Goal: Task Accomplishment & Management: Complete application form

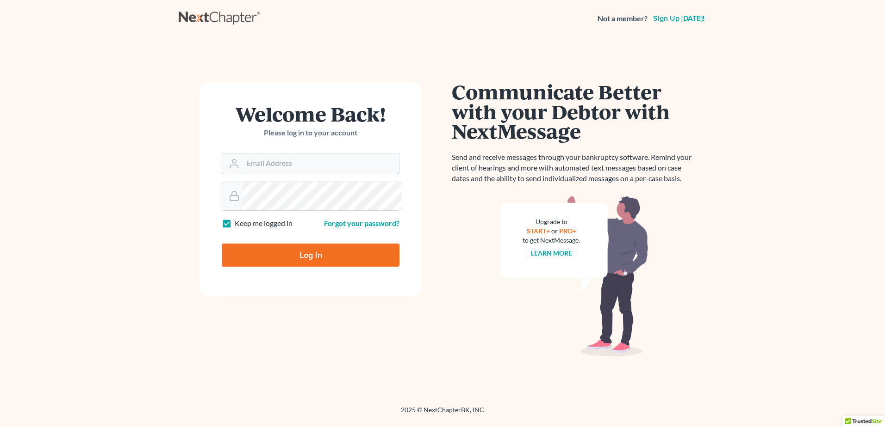
type input "[PERSON_NAME][EMAIL_ADDRESS][DOMAIN_NAME]"
click at [321, 267] on input "Log In" at bounding box center [311, 255] width 178 height 23
type input "Thinking..."
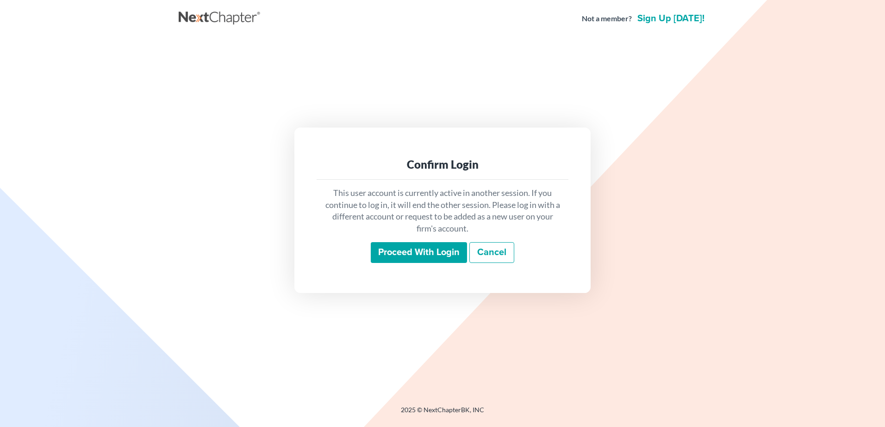
click at [410, 264] on input "Proceed with login" at bounding box center [419, 252] width 96 height 21
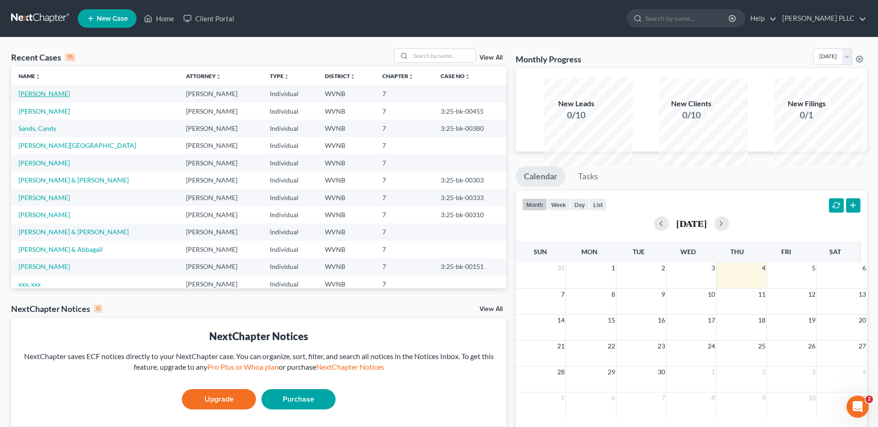
drag, startPoint x: 70, startPoint y: 129, endPoint x: 80, endPoint y: 129, distance: 10.2
click at [70, 98] on link "[PERSON_NAME]" at bounding box center [44, 94] width 51 height 8
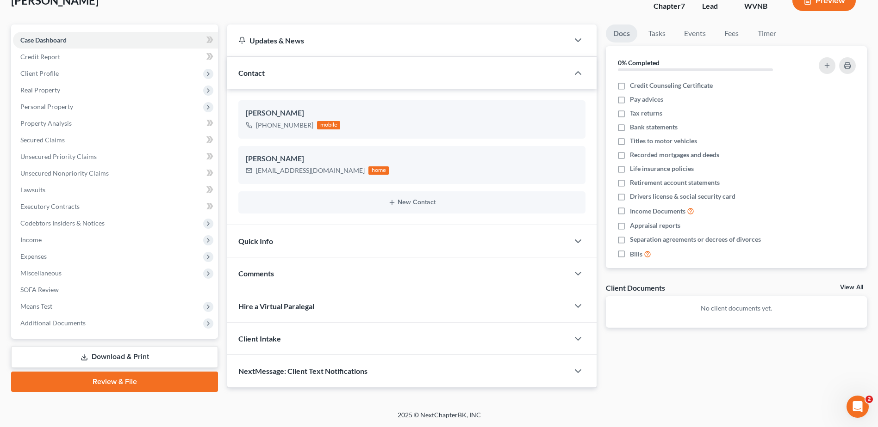
scroll to position [246, 0]
click at [116, 372] on link "Review & File" at bounding box center [114, 382] width 207 height 20
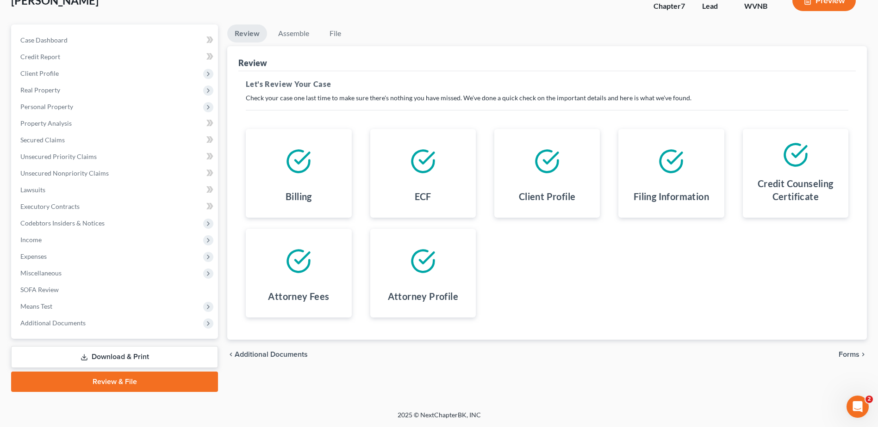
scroll to position [246, 0]
click at [838, 351] on span "Forms" at bounding box center [848, 354] width 21 height 7
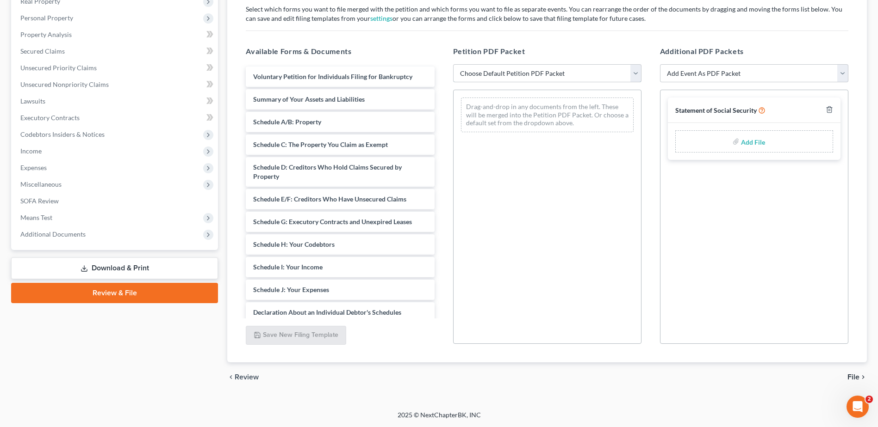
click at [528, 75] on select "Choose Default Petition PDF Packet Complete Bankruptcy Petition (all forms and …" at bounding box center [547, 73] width 188 height 19
select select "0"
click at [455, 64] on select "Choose Default Petition PDF Packet Complete Bankruptcy Petition (all forms and …" at bounding box center [547, 73] width 188 height 19
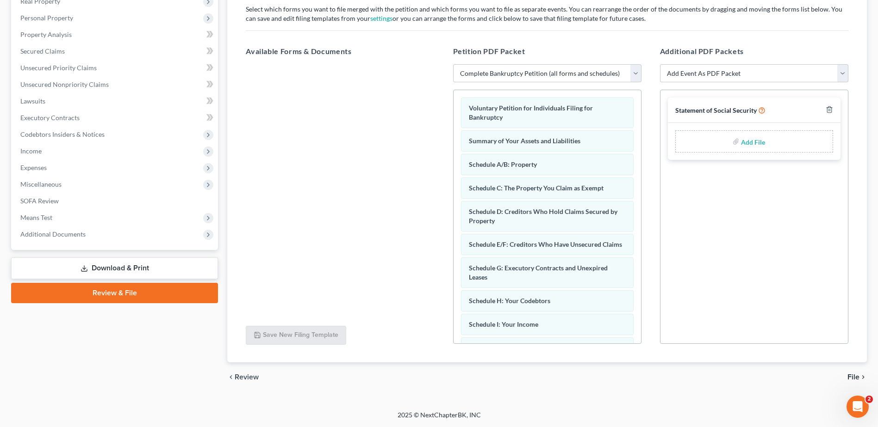
click at [847, 381] on span "File" at bounding box center [853, 377] width 12 height 7
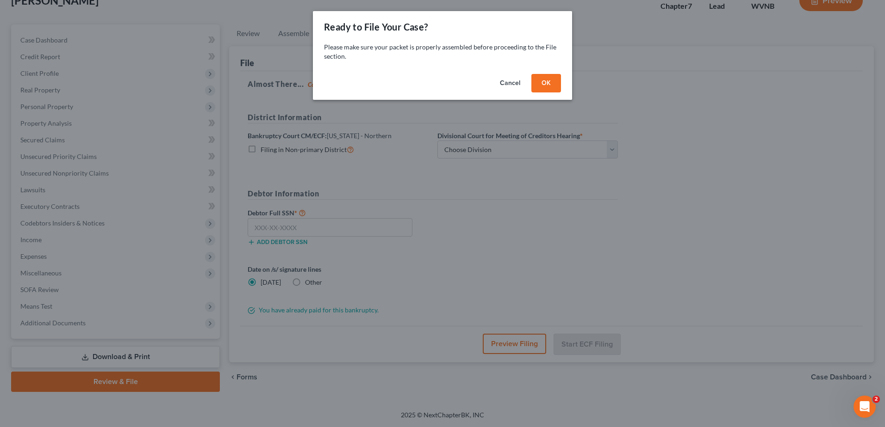
click at [561, 93] on button "OK" at bounding box center [546, 83] width 30 height 19
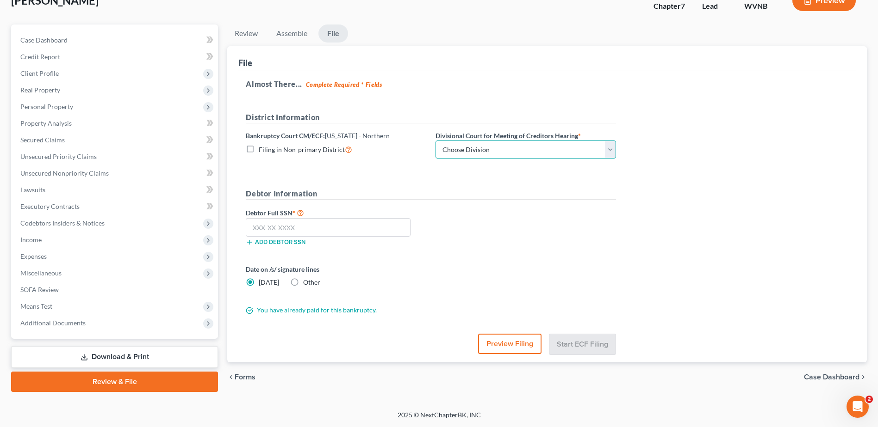
drag, startPoint x: 549, startPoint y: 45, endPoint x: 546, endPoint y: 56, distance: 10.5
click at [549, 141] on select "Choose Division Clarksburg Elkins Martinsburg Wheeling" at bounding box center [525, 150] width 180 height 19
select select "2"
click at [514, 141] on select "Choose Division Clarksburg Elkins Martinsburg Wheeling" at bounding box center [525, 150] width 180 height 19
click at [316, 218] on input "text" at bounding box center [328, 227] width 165 height 19
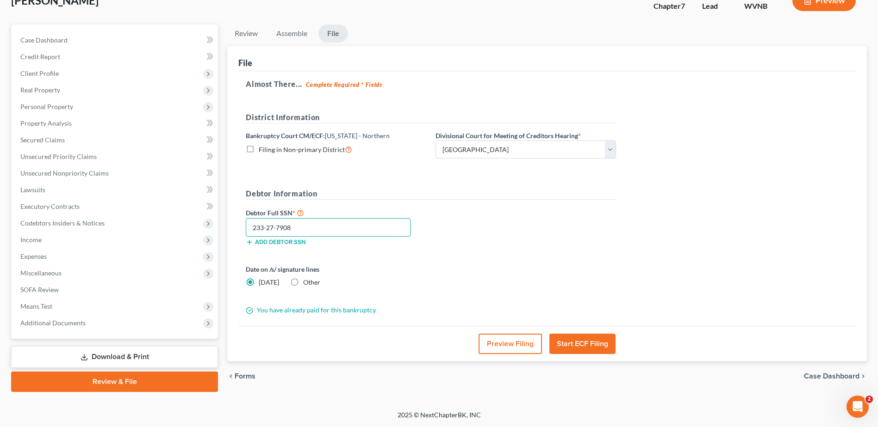
type input "233-27-7908"
click at [317, 278] on label "Other" at bounding box center [311, 282] width 17 height 9
click at [313, 278] on input "Other" at bounding box center [310, 281] width 6 height 6
radio input "true"
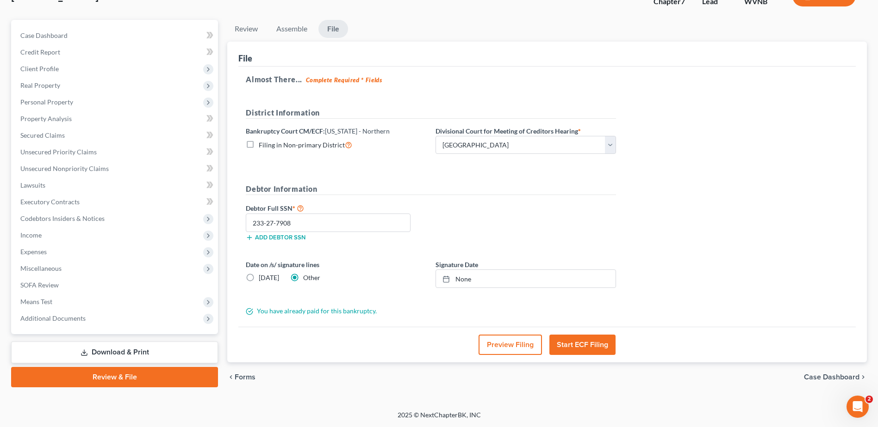
click at [263, 273] on label "Today" at bounding box center [269, 277] width 20 height 9
click at [263, 273] on input "Today" at bounding box center [265, 276] width 6 height 6
radio input "true"
radio input "false"
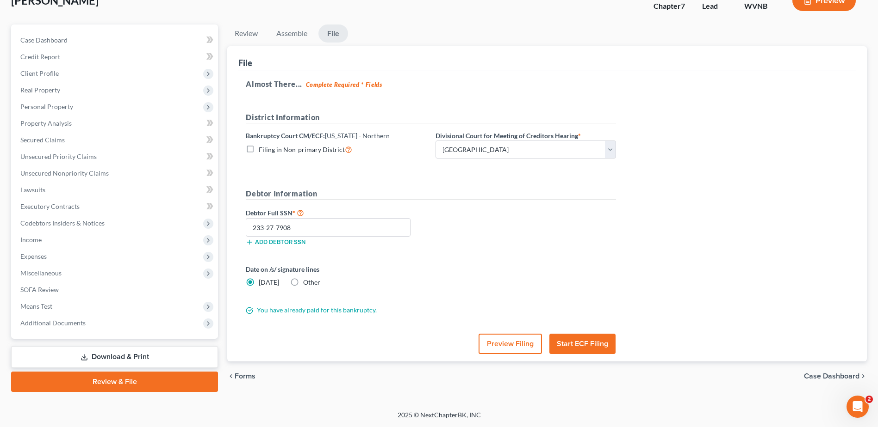
click at [576, 334] on button "Start ECF Filing" at bounding box center [582, 344] width 66 height 20
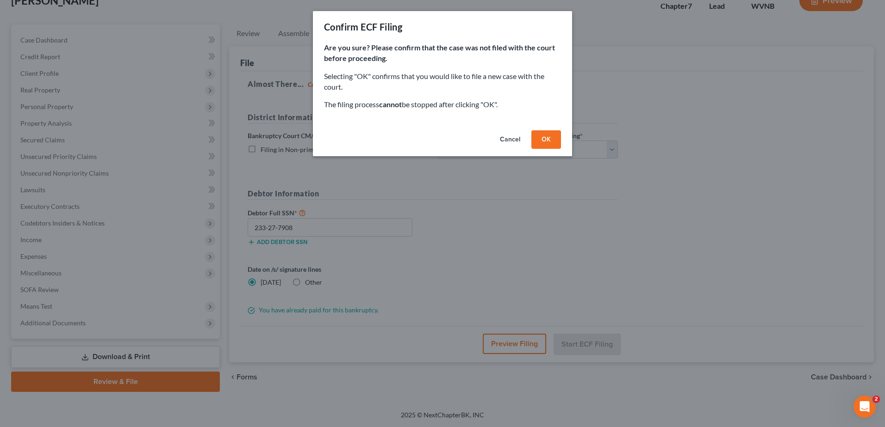
click at [561, 149] on button "OK" at bounding box center [546, 139] width 30 height 19
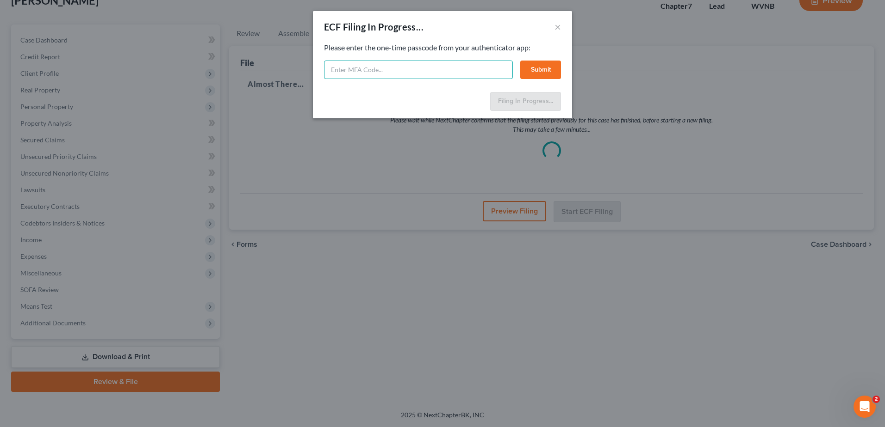
click at [328, 79] on input "text" at bounding box center [418, 70] width 189 height 19
type input "802687"
click at [561, 79] on button "Submit" at bounding box center [540, 70] width 41 height 19
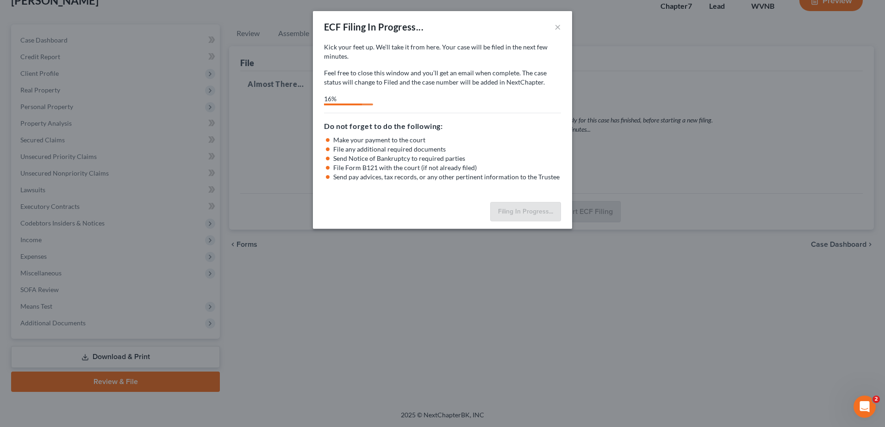
select select "2"
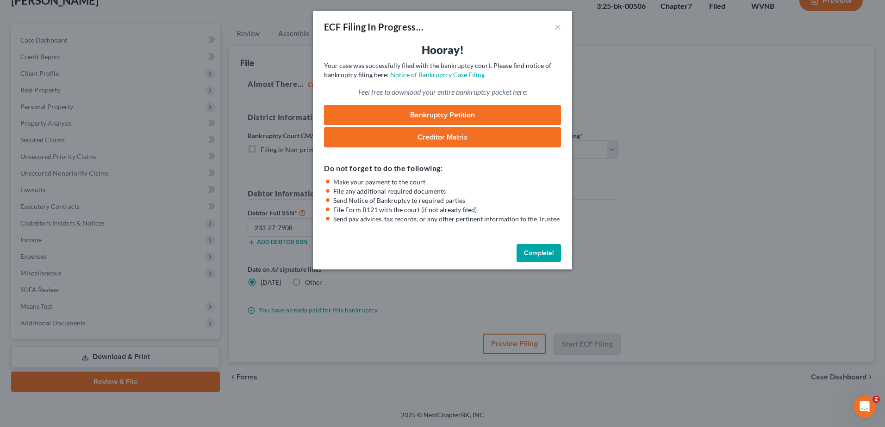
click at [755, 204] on div "ECF Filing In Progress... × Hooray! Your case was successfully filed with the b…" at bounding box center [442, 213] width 885 height 427
click at [561, 263] on button "Complete!" at bounding box center [538, 253] width 44 height 19
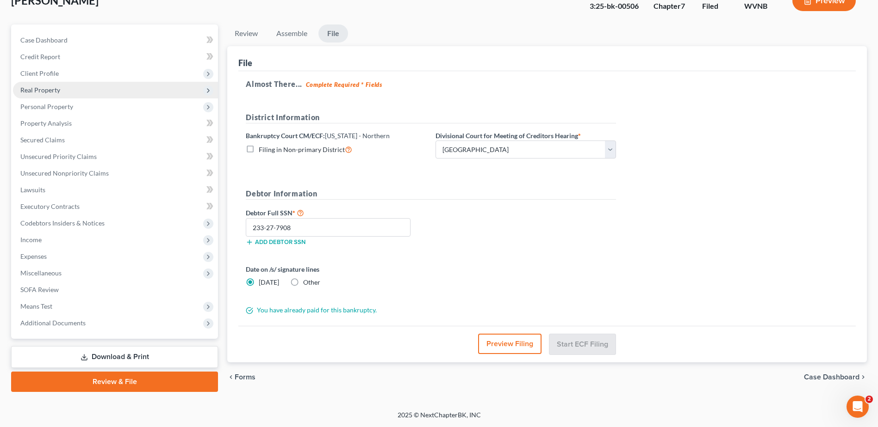
scroll to position [107, 0]
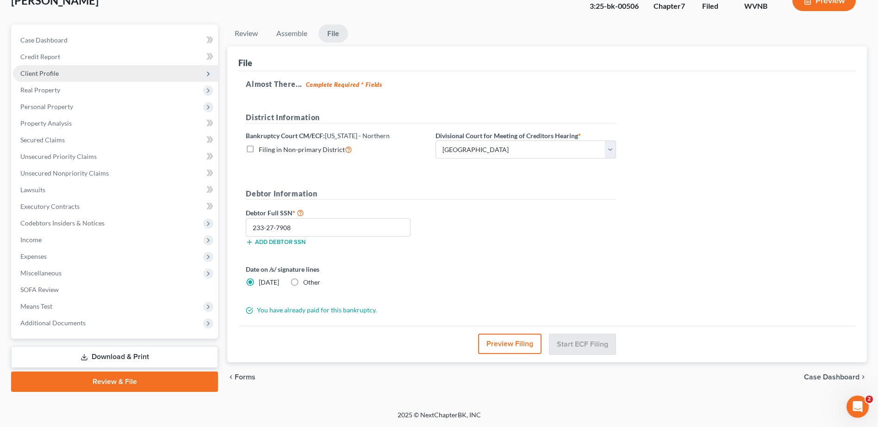
click at [59, 77] on span "Client Profile" at bounding box center [39, 73] width 38 height 8
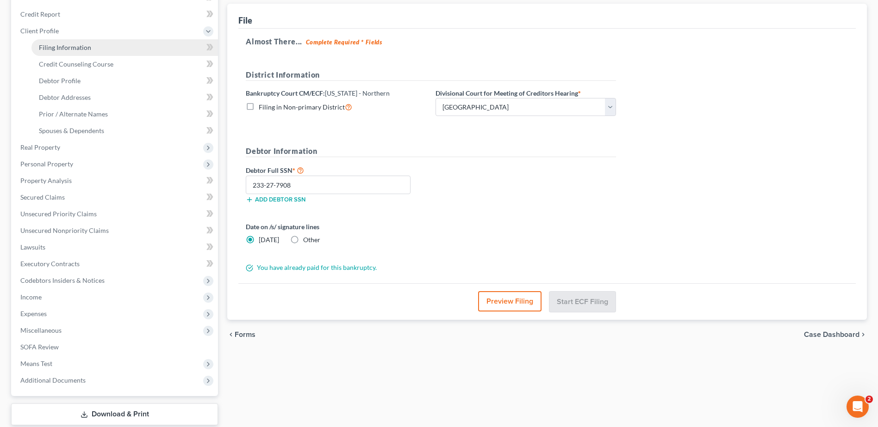
click at [91, 51] on span "Filing Information" at bounding box center [65, 47] width 52 height 8
select select "1"
select select "0"
select select "51"
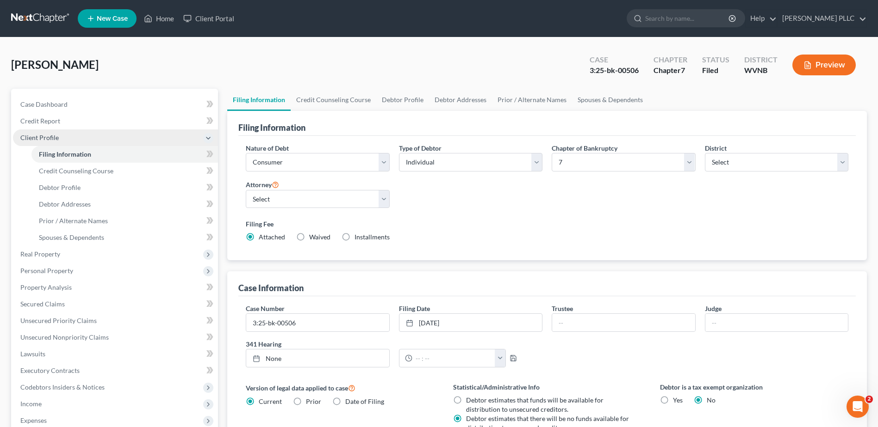
click at [59, 142] on span "Client Profile" at bounding box center [39, 138] width 38 height 8
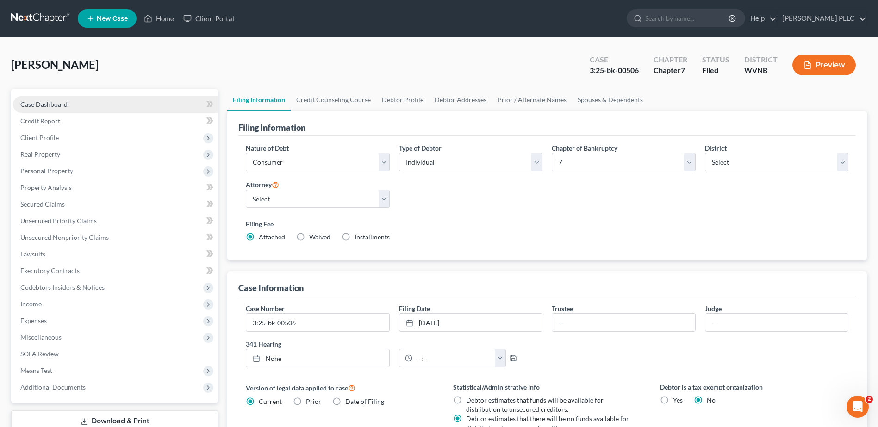
click at [68, 108] on span "Case Dashboard" at bounding box center [43, 104] width 47 height 8
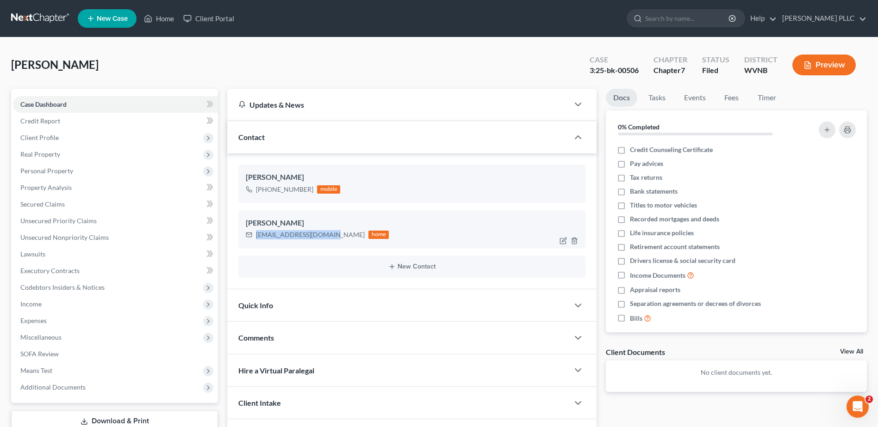
drag, startPoint x: 368, startPoint y: 320, endPoint x: 268, endPoint y: 320, distance: 99.9
click at [268, 240] on div "melinda26717@gmail.com" at bounding box center [310, 234] width 109 height 9
copy div "melinda26717@gmail.com"
